Goal: Find specific page/section: Find specific page/section

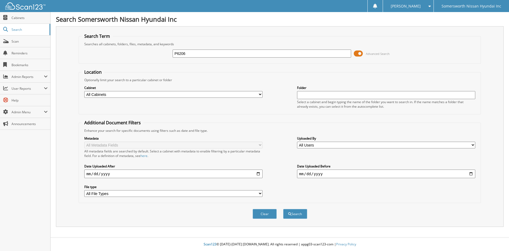
type input "P6206"
click at [283, 209] on button "Search" at bounding box center [295, 214] width 24 height 10
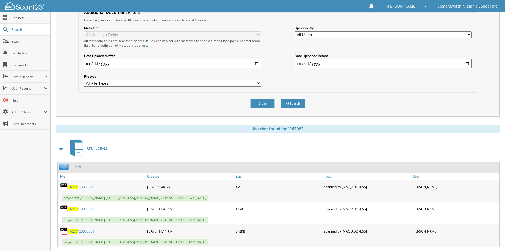
scroll to position [134, 0]
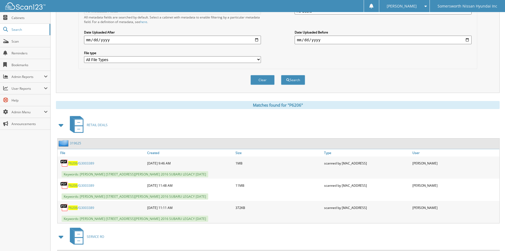
click at [77, 186] on span "P6206" at bounding box center [72, 185] width 9 height 5
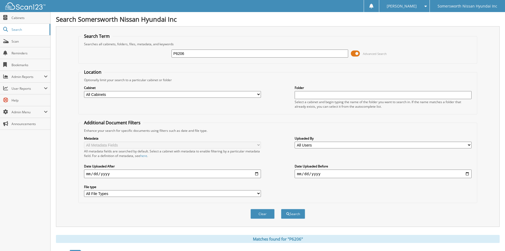
click at [208, 54] on input "P6206" at bounding box center [259, 53] width 177 height 8
type input "P7056"
click at [281, 209] on button "Search" at bounding box center [293, 214] width 24 height 10
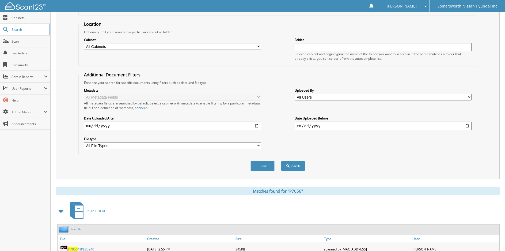
scroll to position [160, 0]
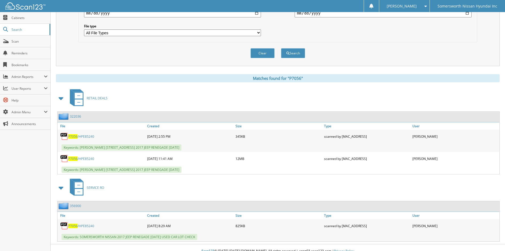
click at [75, 157] on span "P7056" at bounding box center [72, 158] width 9 height 5
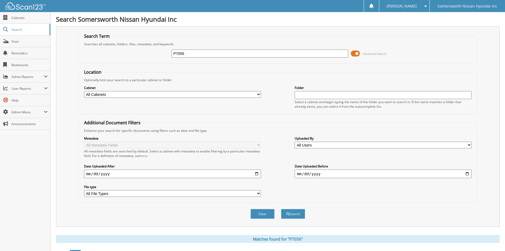
click at [213, 54] on input "P7056" at bounding box center [259, 53] width 177 height 8
type input "P"
type input "P6426"
click at [281, 209] on button "Search" at bounding box center [293, 214] width 24 height 10
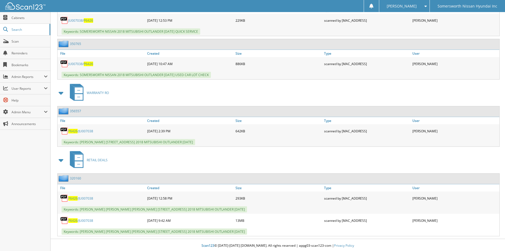
scroll to position [408, 0]
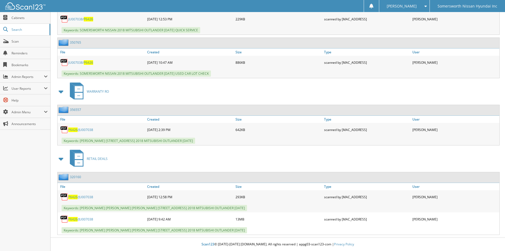
click at [72, 218] on span "P6426" at bounding box center [72, 219] width 9 height 5
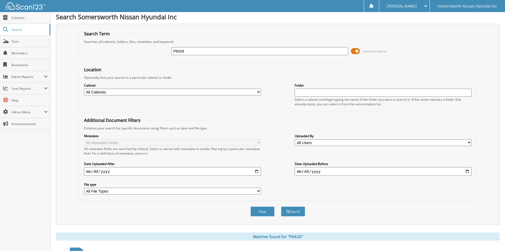
scroll to position [0, 0]
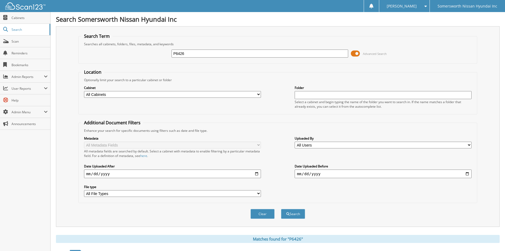
click at [219, 52] on input "P6426" at bounding box center [259, 53] width 177 height 8
type input "P"
type input "N25063"
click at [281, 209] on button "Search" at bounding box center [293, 214] width 24 height 10
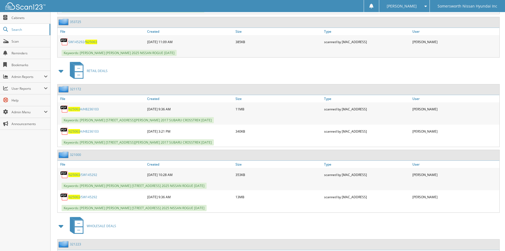
scroll to position [348, 0]
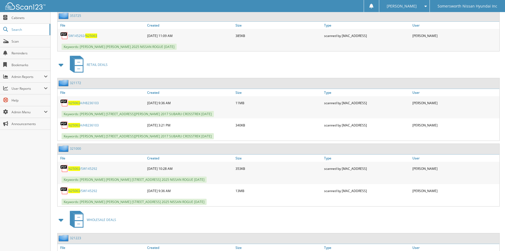
click at [77, 191] on span "N25063" at bounding box center [74, 190] width 12 height 5
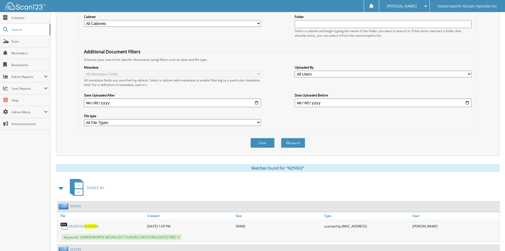
scroll to position [0, 0]
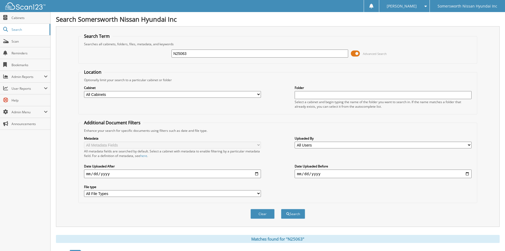
click at [233, 52] on input "N25063" at bounding box center [259, 53] width 177 height 8
type input "N"
type input "N24380"
click at [281, 209] on button "Search" at bounding box center [293, 214] width 24 height 10
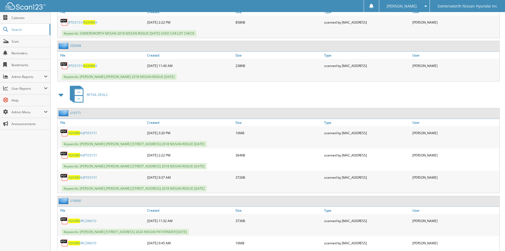
scroll to position [508, 0]
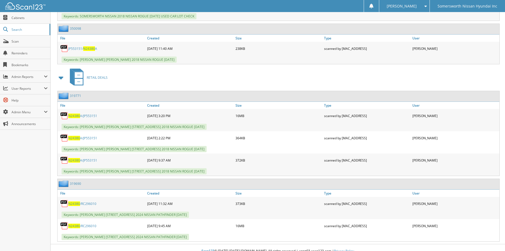
click at [79, 226] on span "N24380" at bounding box center [74, 225] width 12 height 5
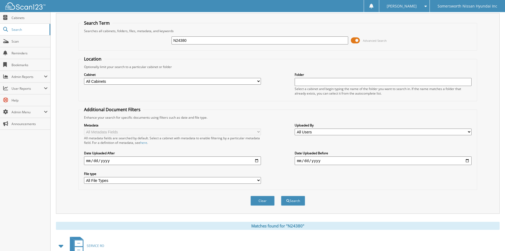
scroll to position [0, 0]
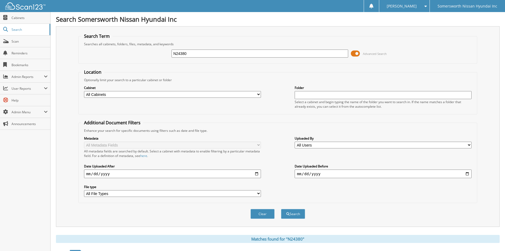
click at [214, 53] on input "N24380" at bounding box center [259, 53] width 177 height 8
type input "N"
type input "N25070T"
click at [281, 209] on button "Search" at bounding box center [293, 214] width 24 height 10
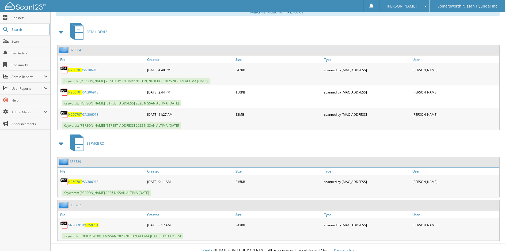
scroll to position [233, 0]
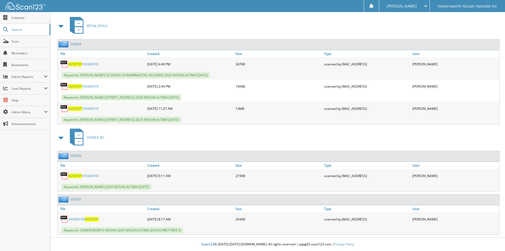
click at [75, 174] on span "N25070T" at bounding box center [75, 175] width 14 height 5
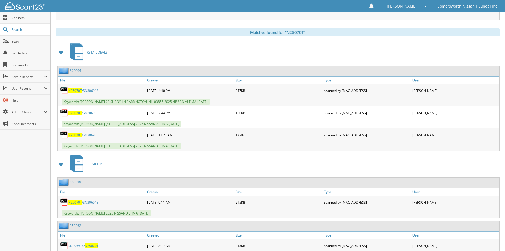
click at [72, 135] on span "N25070T" at bounding box center [75, 135] width 14 height 5
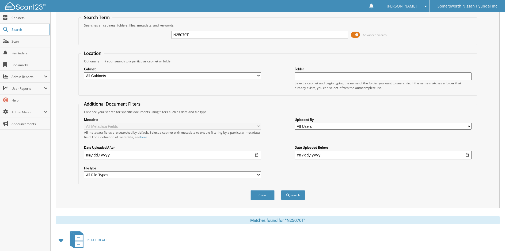
scroll to position [0, 0]
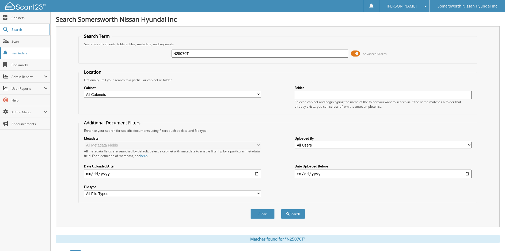
drag, startPoint x: 227, startPoint y: 51, endPoint x: 36, endPoint y: 51, distance: 190.4
click at [36, 51] on body "GAIL C. Settings Logout Somersworth Nissan Hyundai Inc Close Cabinets Search Sc…" at bounding box center [252, 241] width 505 height 483
type input "N25003"
click at [281, 209] on button "Search" at bounding box center [293, 214] width 24 height 10
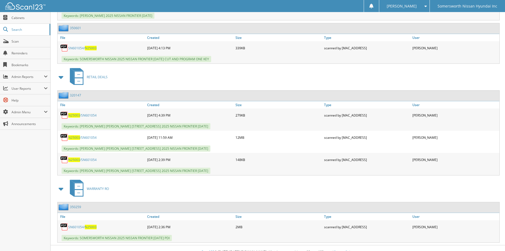
scroll to position [343, 0]
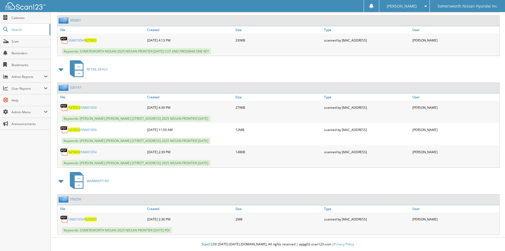
click at [79, 130] on span "N25003" at bounding box center [74, 129] width 12 height 5
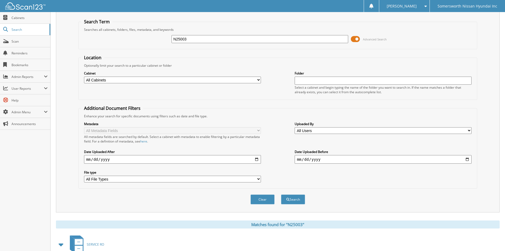
scroll to position [0, 0]
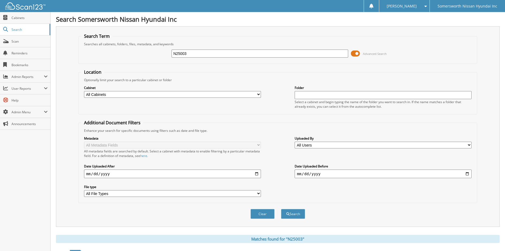
drag, startPoint x: 248, startPoint y: 53, endPoint x: -3, endPoint y: 63, distance: 251.0
type input "P6479"
click at [281, 209] on button "Search" at bounding box center [293, 214] width 24 height 10
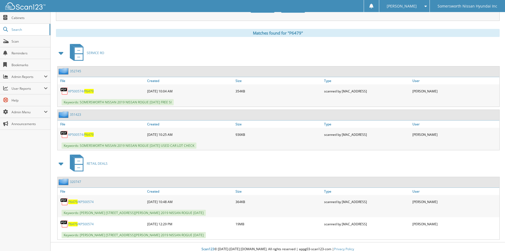
scroll to position [211, 0]
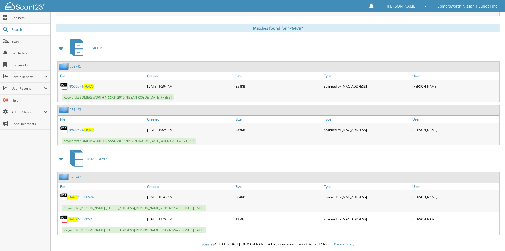
click at [76, 220] on span "P6479" at bounding box center [72, 219] width 9 height 5
